Goal: Obtain resource: Download file/media

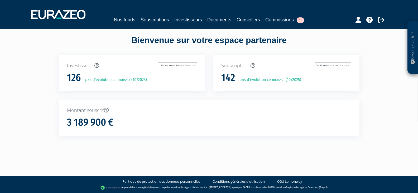
scroll to position [4, 0]
click at [145, 21] on link "Souscriptions" at bounding box center [155, 19] width 28 height 7
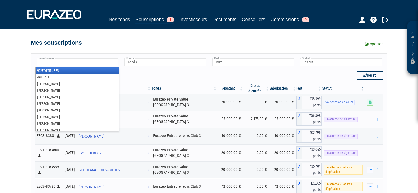
click at [68, 65] on input "text" at bounding box center [78, 62] width 82 height 8
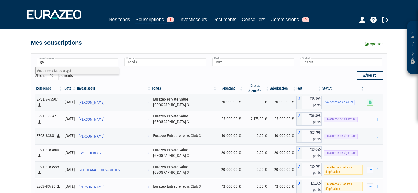
type input "g"
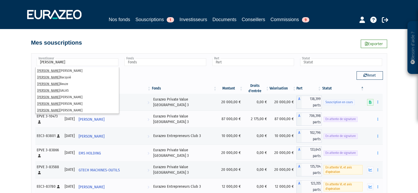
click at [86, 64] on input "nicolas" at bounding box center [78, 62] width 82 height 8
paste input "NICOLAS GATI"
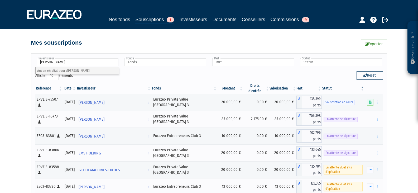
click at [68, 60] on input "NICOLAS GATI" at bounding box center [78, 62] width 82 height 8
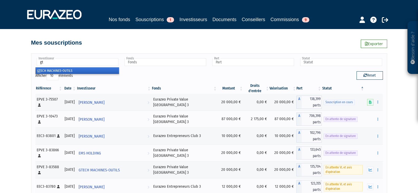
type input "gt"
click at [74, 71] on li "GT ECH MACHINES-OUTILS" at bounding box center [77, 70] width 83 height 7
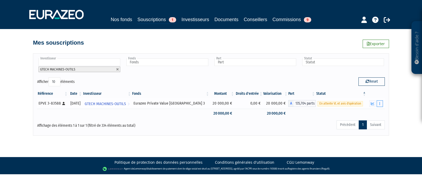
click at [380, 104] on icon "button" at bounding box center [379, 103] width 1 height 3
click at [378, 113] on link "Documents" at bounding box center [368, 113] width 26 height 9
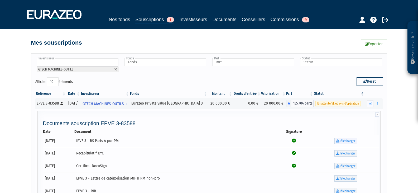
click at [341, 139] on link "Télécharger" at bounding box center [346, 141] width 23 height 6
